Goal: Find specific page/section: Find specific page/section

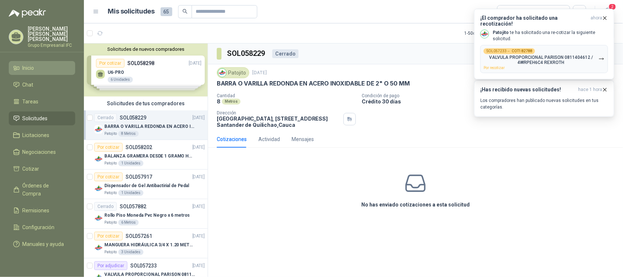
click at [36, 64] on li "Inicio" at bounding box center [42, 68] width 58 height 8
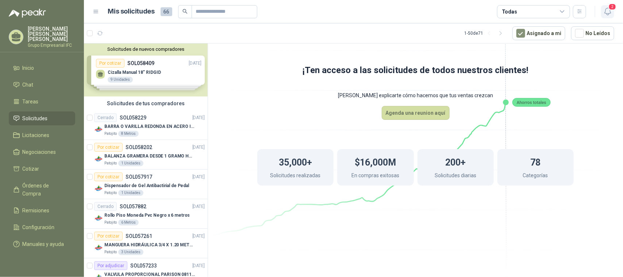
click at [610, 8] on span "2" at bounding box center [612, 6] width 8 height 7
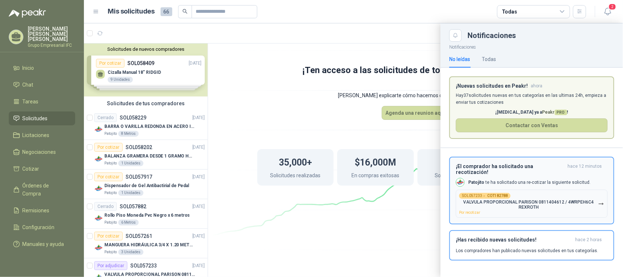
click at [567, 199] on p "VALVULA PROPORCIONAL PARISON 0811404612 / 4WRPEH6C4 REXROTH" at bounding box center [528, 204] width 139 height 10
